Goal: Check status: Check status

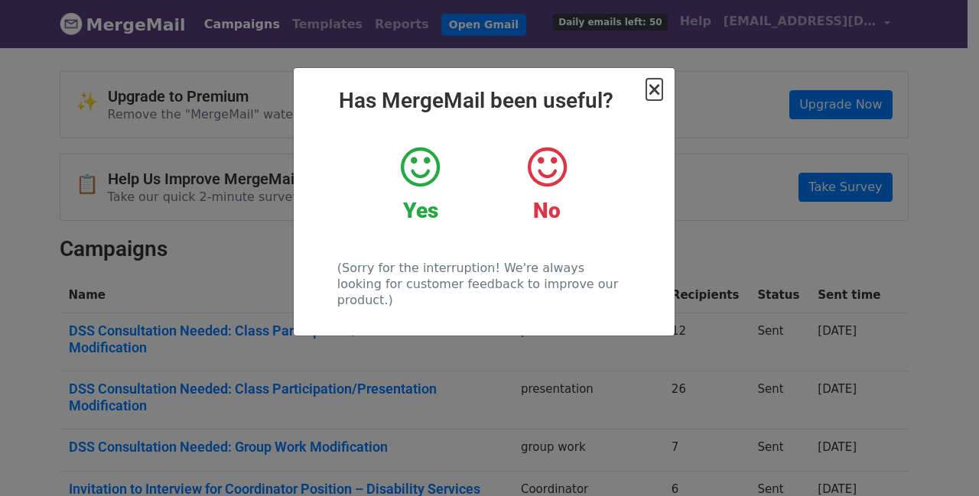
click at [652, 94] on span "×" at bounding box center [653, 89] width 15 height 21
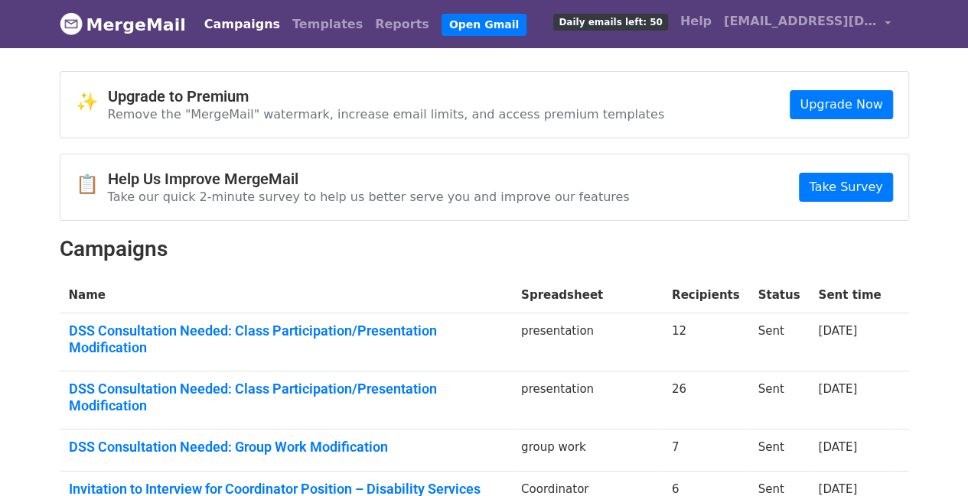
click at [429, 325] on link "DSS Consultation Needed: Class Participation/Presentation Modification" at bounding box center [286, 339] width 434 height 33
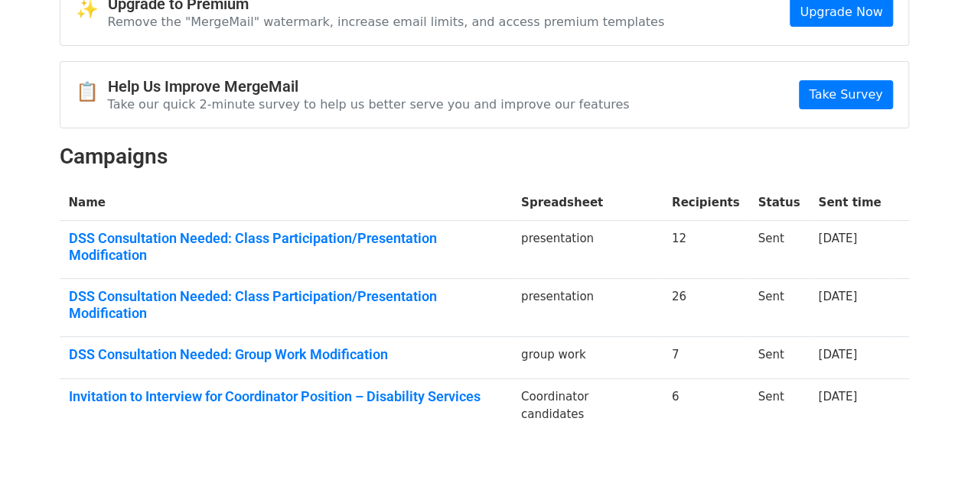
scroll to position [94, 0]
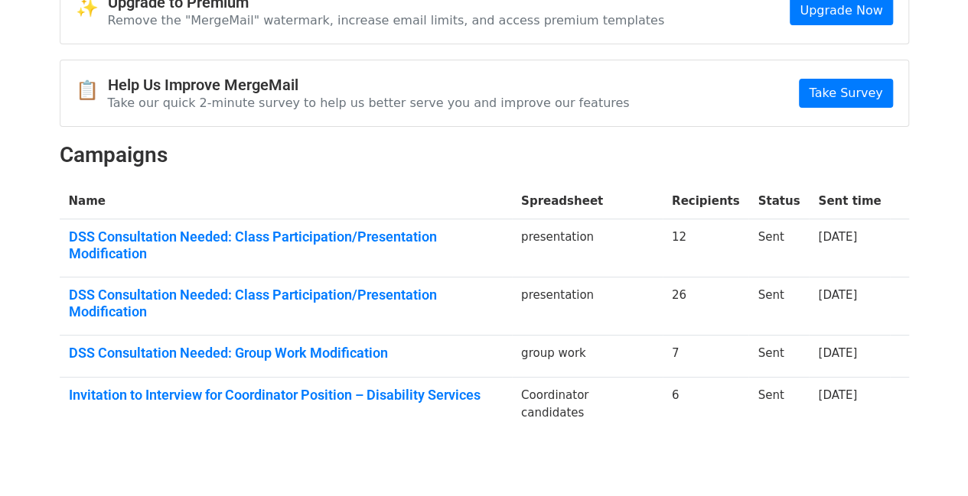
click at [257, 345] on link "DSS Consultation Needed: Group Work Modification" at bounding box center [286, 353] width 434 height 17
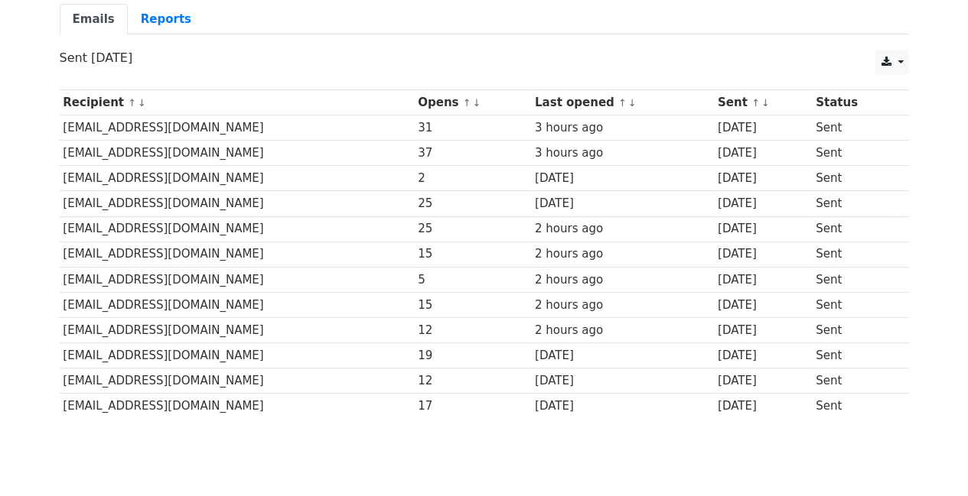
scroll to position [142, 0]
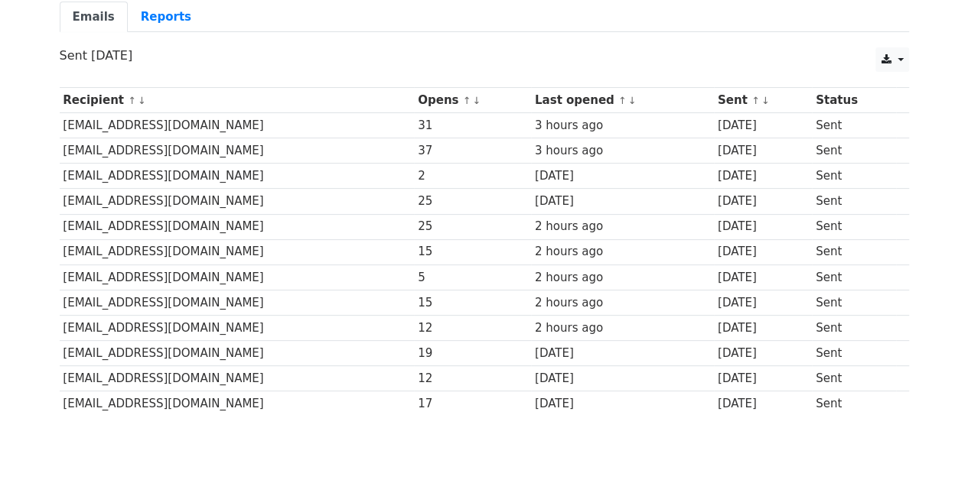
click at [418, 269] on div "5" at bounding box center [472, 278] width 109 height 18
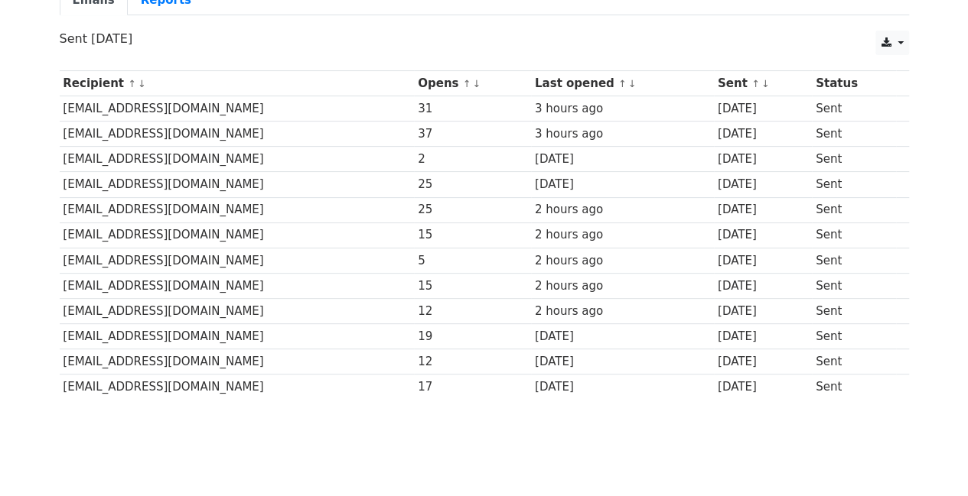
scroll to position [161, 0]
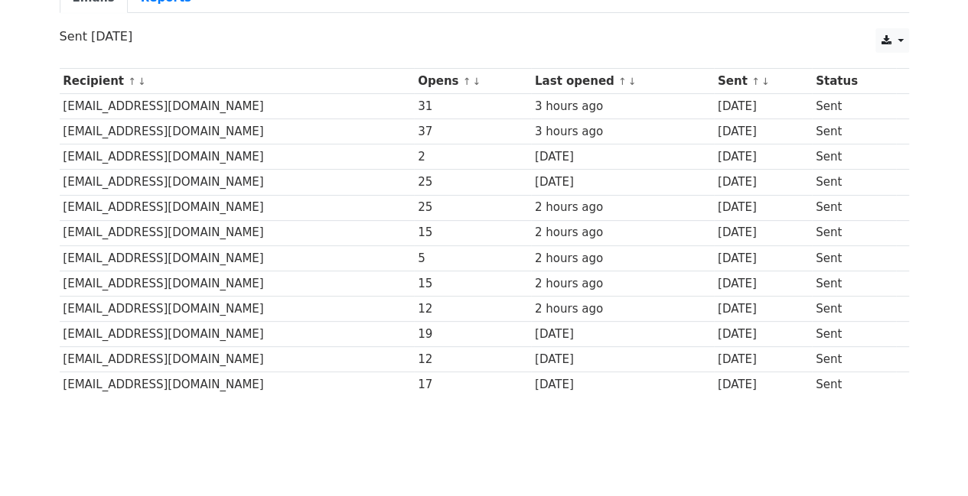
click at [325, 441] on body "MergeMail Campaigns Templates Reports Open Gmail Daily emails left: 50 Help ncr…" at bounding box center [484, 155] width 968 height 632
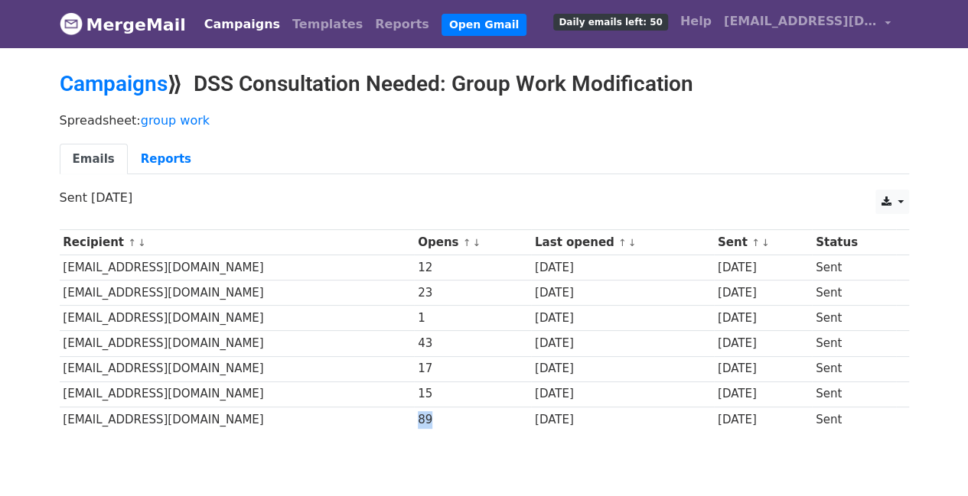
drag, startPoint x: 343, startPoint y: 418, endPoint x: 326, endPoint y: 418, distance: 16.8
click at [414, 418] on td "89" at bounding box center [472, 419] width 117 height 25
